Goal: Task Accomplishment & Management: Manage account settings

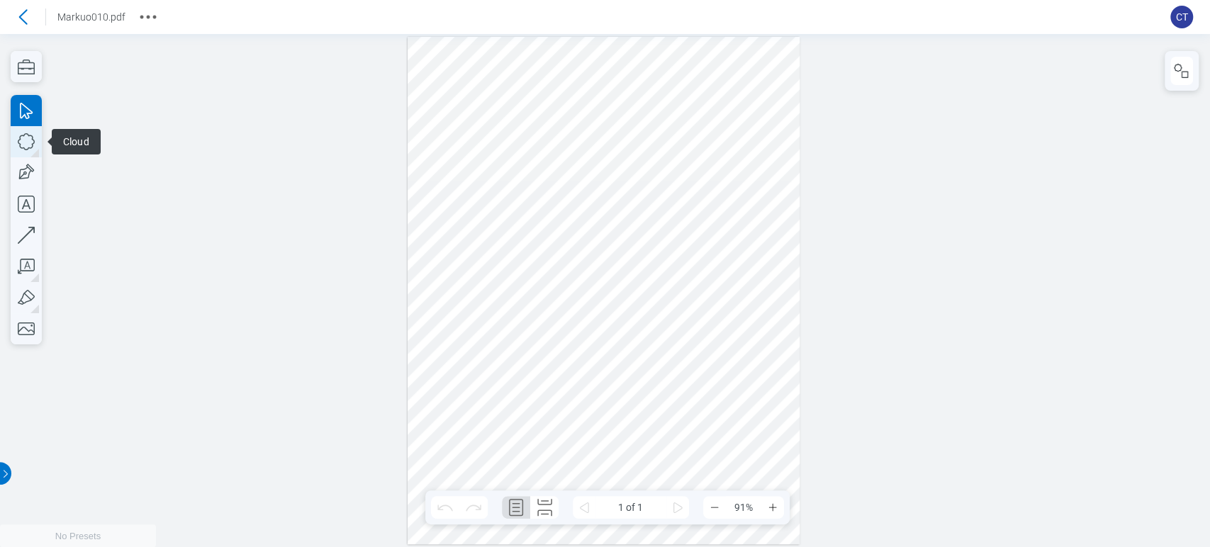
click at [15, 134] on icon "button" at bounding box center [26, 141] width 31 height 31
drag, startPoint x: 423, startPoint y: 107, endPoint x: 791, endPoint y: 322, distance: 425.9
click at [791, 322] on div at bounding box center [603, 291] width 393 height 508
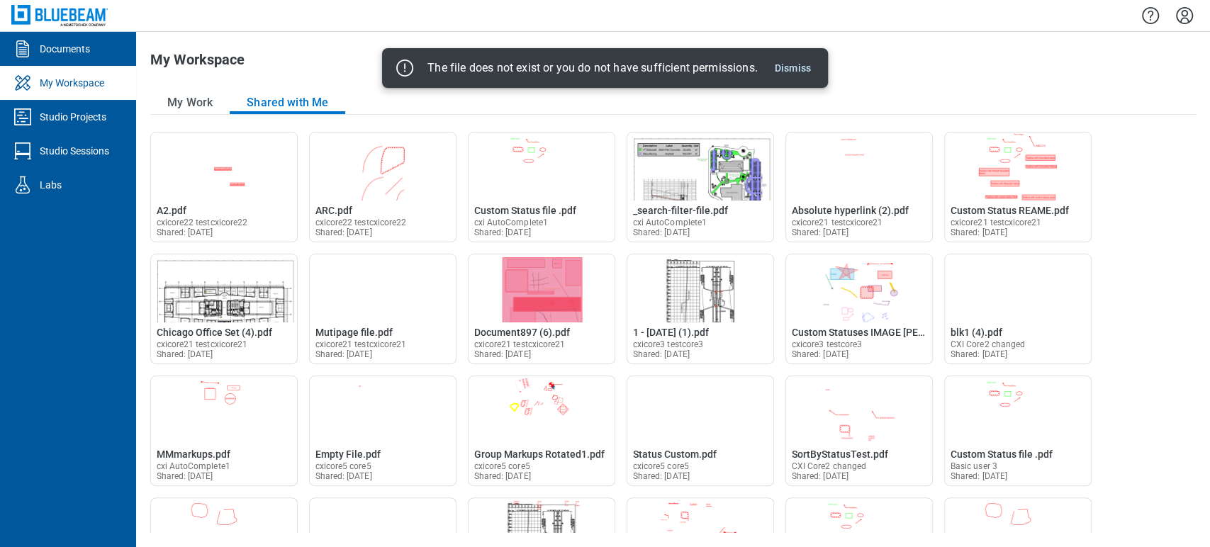
click at [1200, 17] on div at bounding box center [673, 15] width 1074 height 31
click at [1191, 16] on icon "Settings" at bounding box center [1184, 15] width 17 height 17
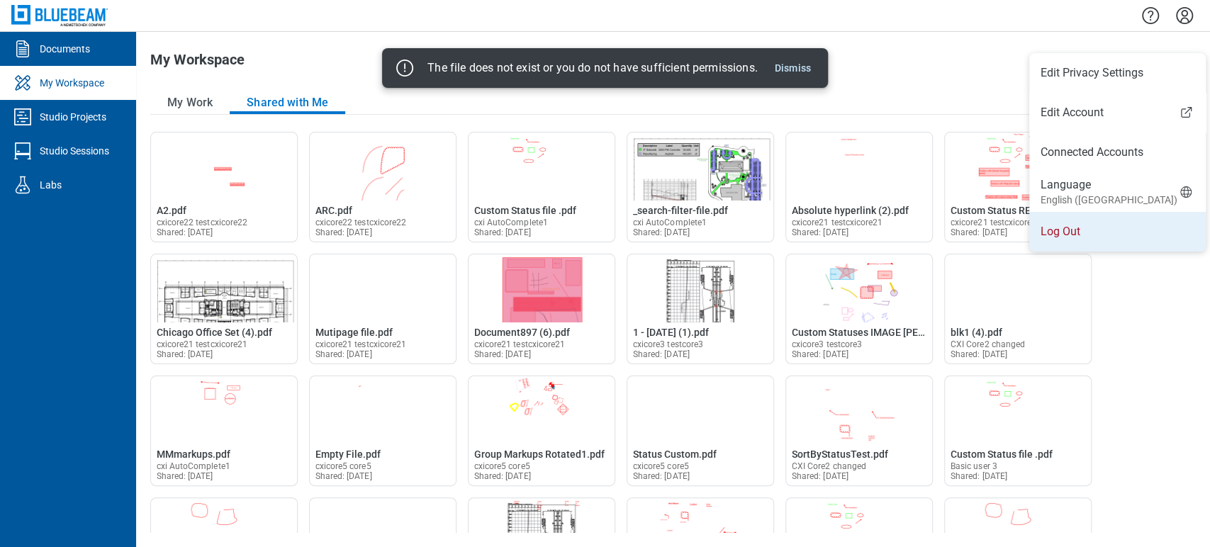
click at [1087, 230] on li "Log Out" at bounding box center [1117, 232] width 176 height 40
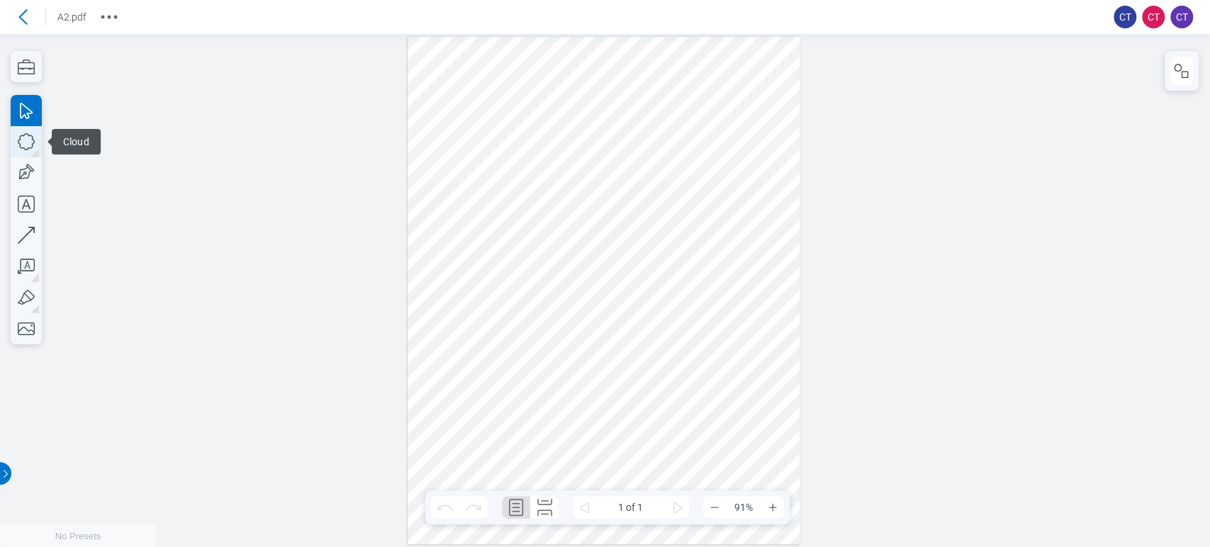
click at [28, 136] on icon "button" at bounding box center [26, 141] width 31 height 31
drag, startPoint x: 515, startPoint y: 181, endPoint x: 746, endPoint y: 321, distance: 269.7
click at [746, 321] on div at bounding box center [603, 291] width 393 height 508
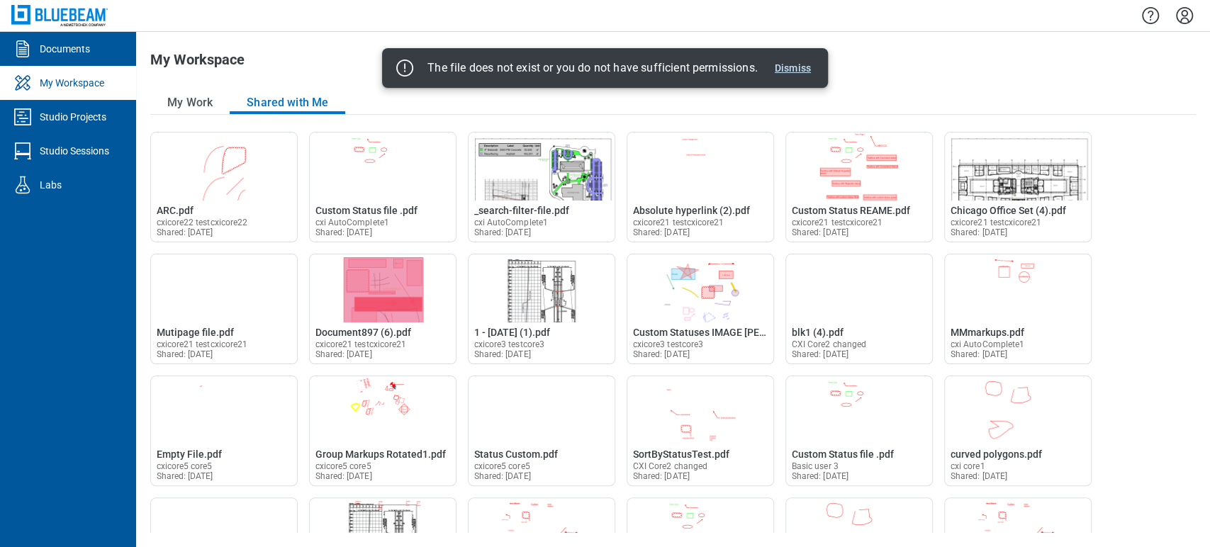
click at [809, 67] on button "Dismiss" at bounding box center [792, 68] width 47 height 17
